Goal: Information Seeking & Learning: Learn about a topic

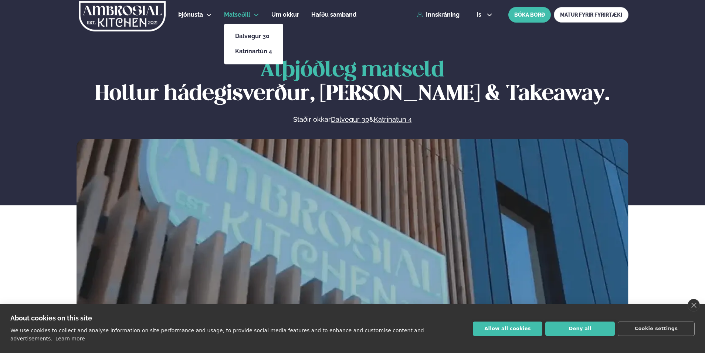
click at [248, 14] on span "Matseðill" at bounding box center [237, 14] width 26 height 7
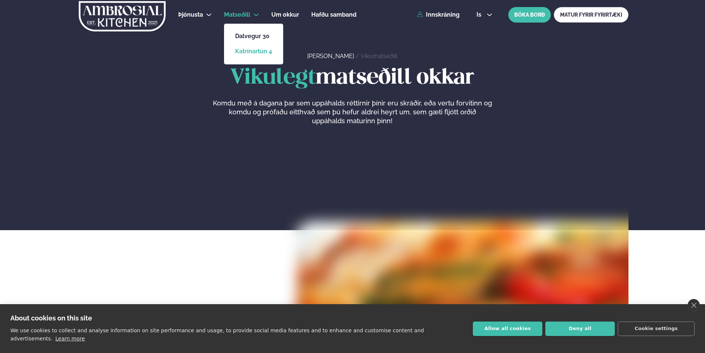
click at [244, 51] on link "Katrínartún 4" at bounding box center [253, 51] width 37 height 6
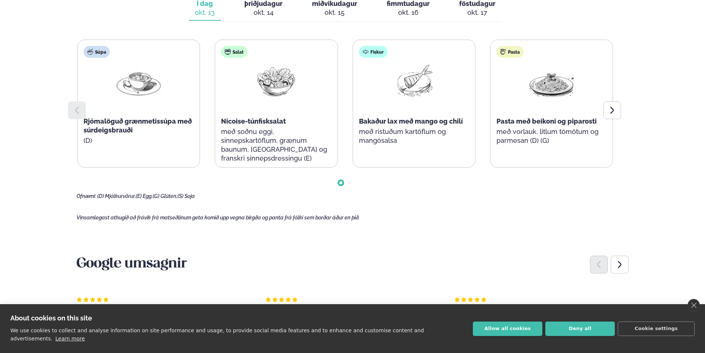
scroll to position [370, 0]
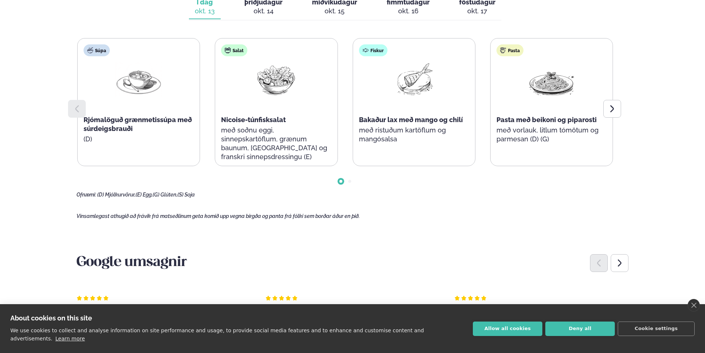
click at [268, 7] on div "okt. 14" at bounding box center [263, 11] width 38 height 9
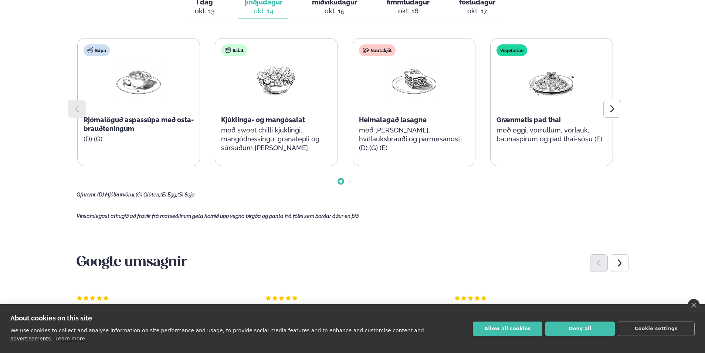
click at [349, 10] on div "okt. 15" at bounding box center [334, 11] width 45 height 9
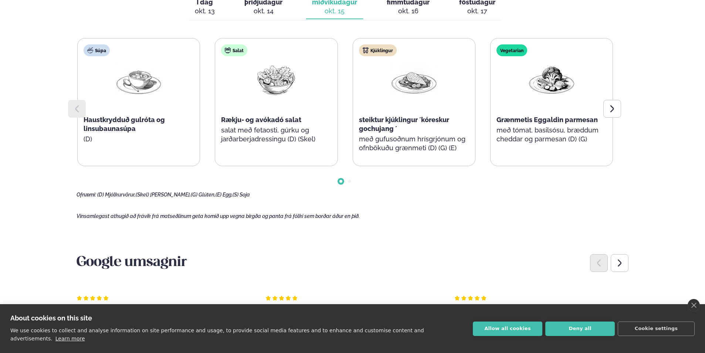
click at [415, 8] on div "okt. 16" at bounding box center [408, 11] width 43 height 9
